Goal: Information Seeking & Learning: Learn about a topic

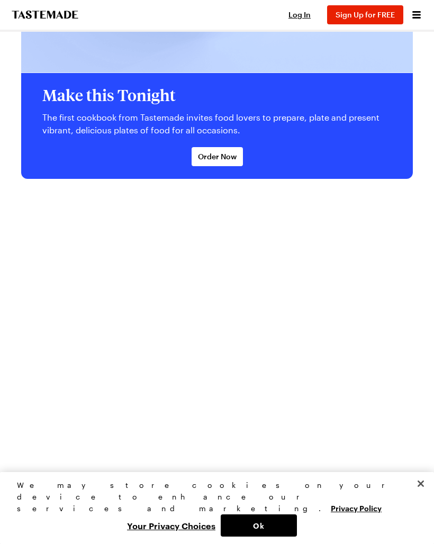
scroll to position [2680, 0]
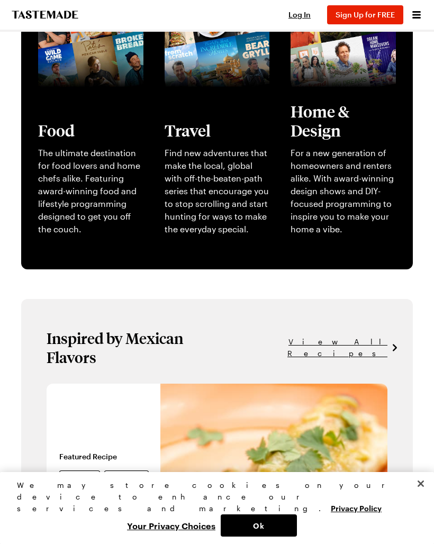
scroll to position [343, 0]
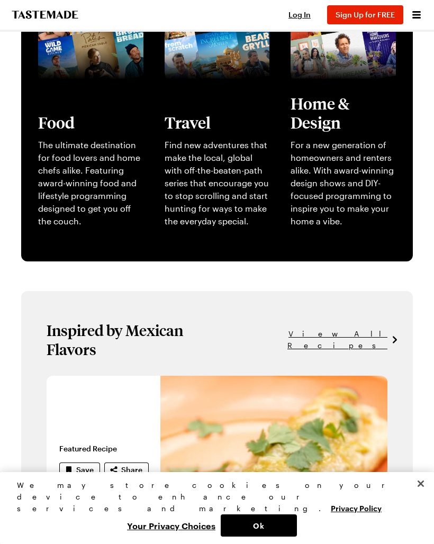
click at [357, 328] on span "View All Recipes" at bounding box center [294, 339] width 185 height 23
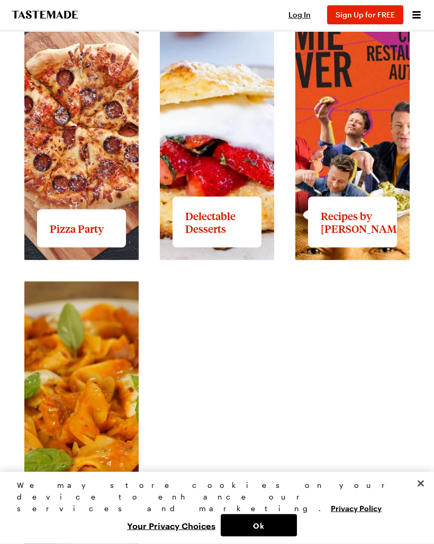
scroll to position [1811, 0]
click at [219, 19] on link "View full content for Delectable Desserts" at bounding box center [200, 7] width 81 height 23
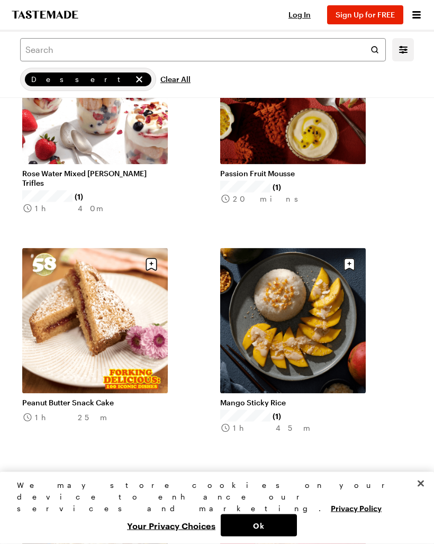
scroll to position [3408, 0]
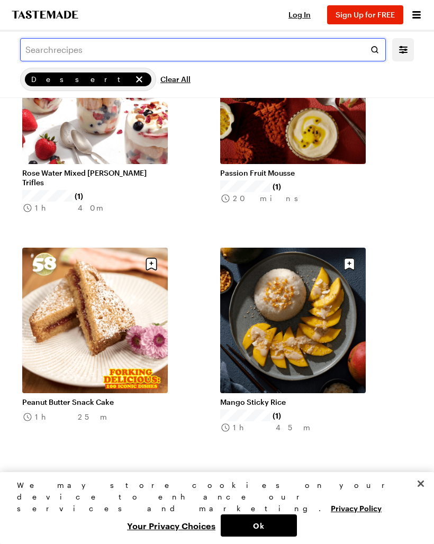
click at [371, 51] on input "text" at bounding box center [203, 49] width 366 height 23
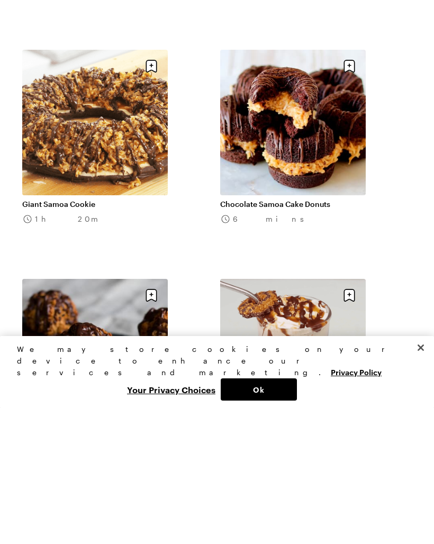
scroll to position [722, 0]
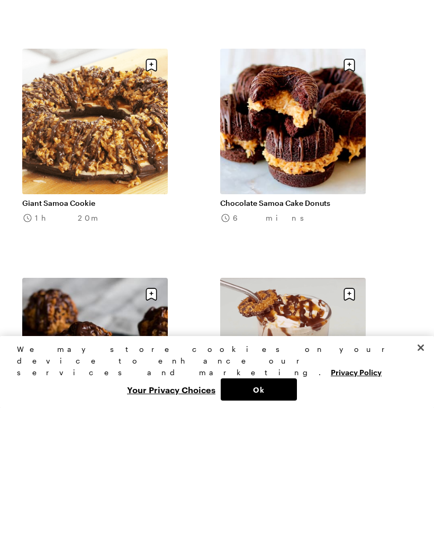
type input "[GEOGRAPHIC_DATA]"
click at [129, 334] on link "Giant Samoa Cookie" at bounding box center [95, 339] width 146 height 10
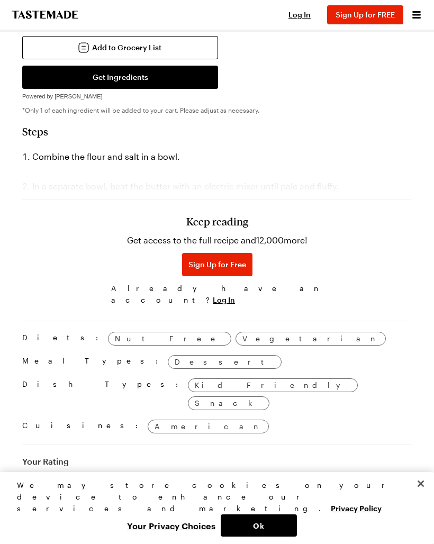
scroll to position [928, 0]
